Goal: Transaction & Acquisition: Purchase product/service

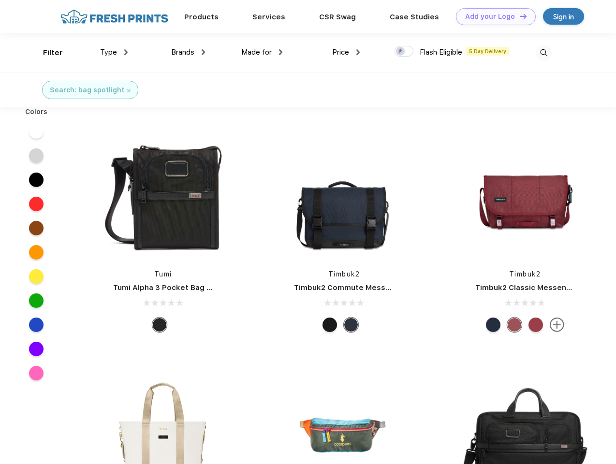
scroll to position [0, 0]
click at [492, 16] on link "Add your Logo Design Tool" at bounding box center [496, 16] width 80 height 17
click at [0, 0] on div "Design Tool" at bounding box center [0, 0] width 0 height 0
click at [519, 16] on link "Add your Logo Design Tool" at bounding box center [496, 16] width 80 height 17
click at [46, 53] on div "Filter" at bounding box center [53, 52] width 20 height 11
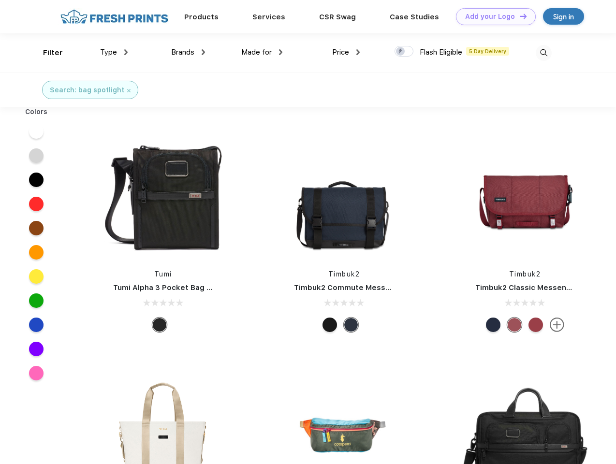
click at [114, 52] on span "Type" at bounding box center [108, 52] width 17 height 9
click at [188, 52] on span "Brands" at bounding box center [182, 52] width 23 height 9
click at [262, 52] on span "Made for" at bounding box center [256, 52] width 30 height 9
click at [346, 52] on span "Price" at bounding box center [340, 52] width 17 height 9
click at [404, 52] on div at bounding box center [403, 51] width 19 height 11
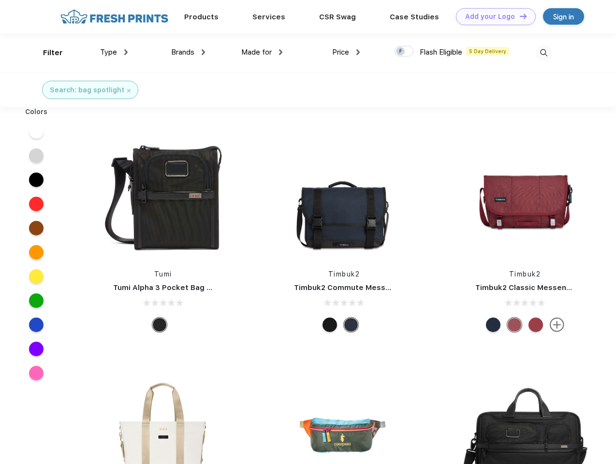
click at [401, 52] on input "checkbox" at bounding box center [397, 48] width 6 height 6
click at [543, 53] on img at bounding box center [544, 53] width 16 height 16
